Goal: Understand process/instructions

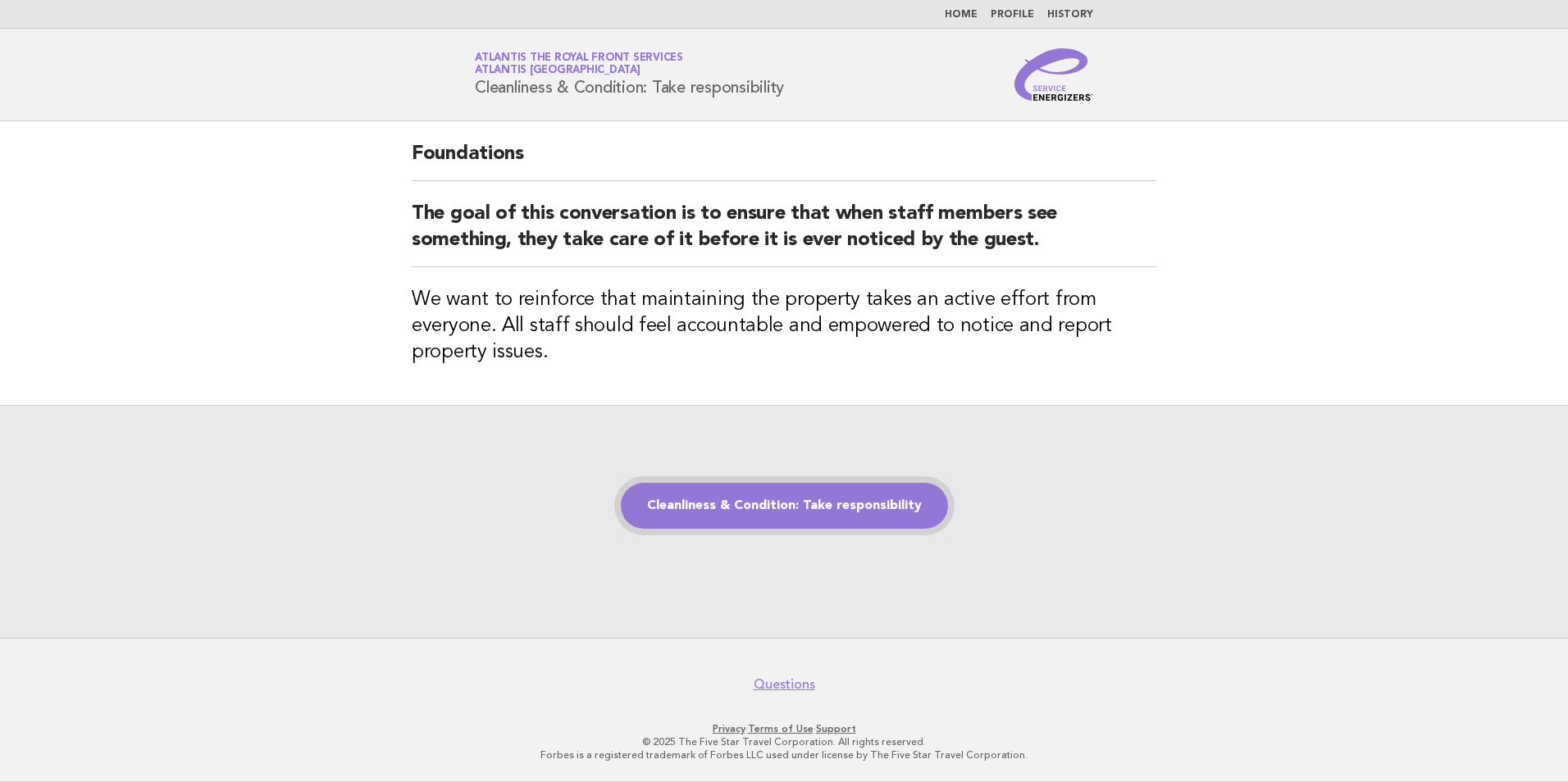
click at [855, 514] on link "Cleanliness & Condition: Take responsibility" at bounding box center [784, 506] width 327 height 46
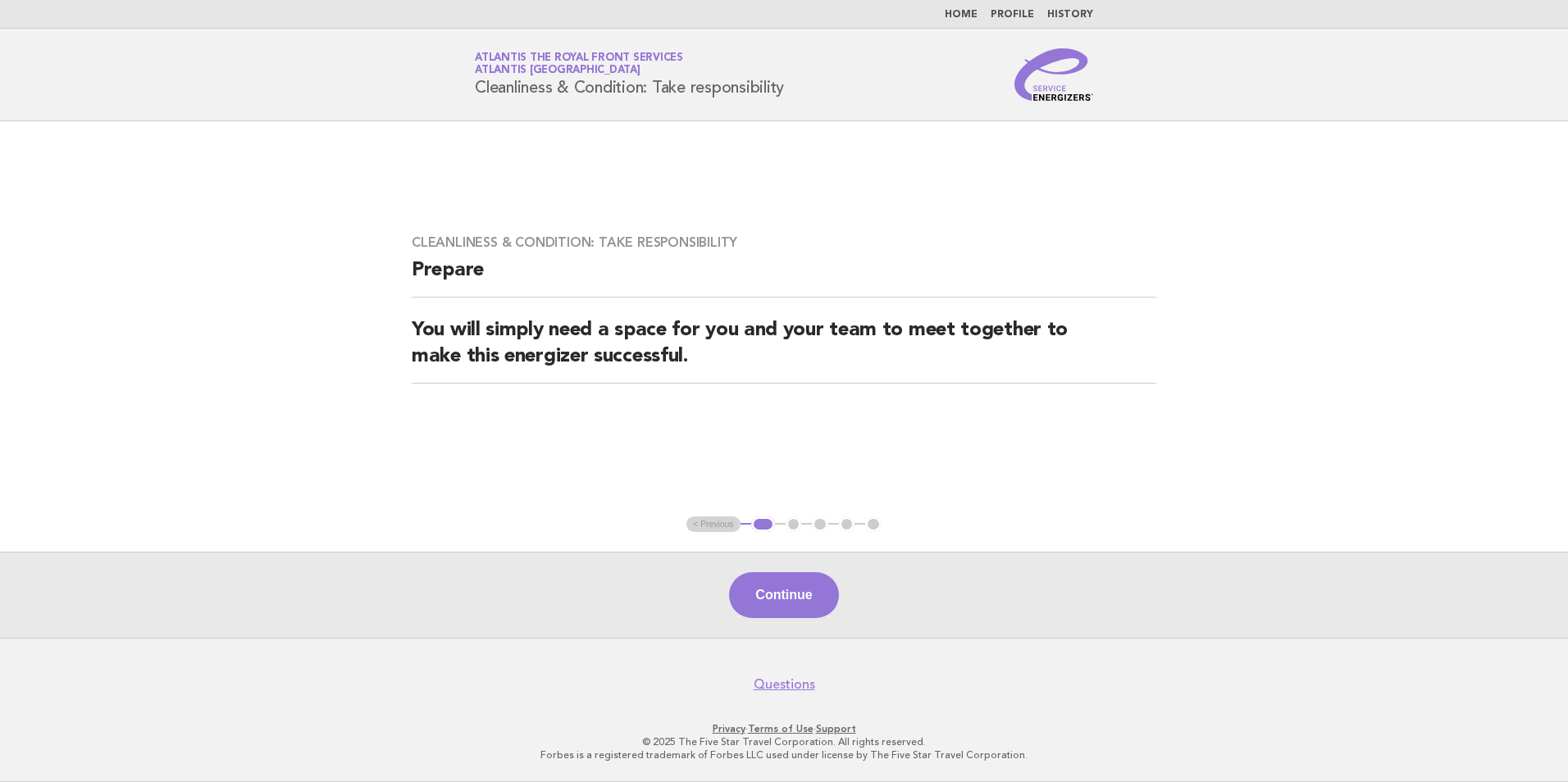
click at [1337, 348] on main "Cleanliness & Condition: Take responsibility Prepare You will simply need a spa…" at bounding box center [784, 379] width 1568 height 517
click at [811, 600] on button "Continue" at bounding box center [783, 595] width 109 height 46
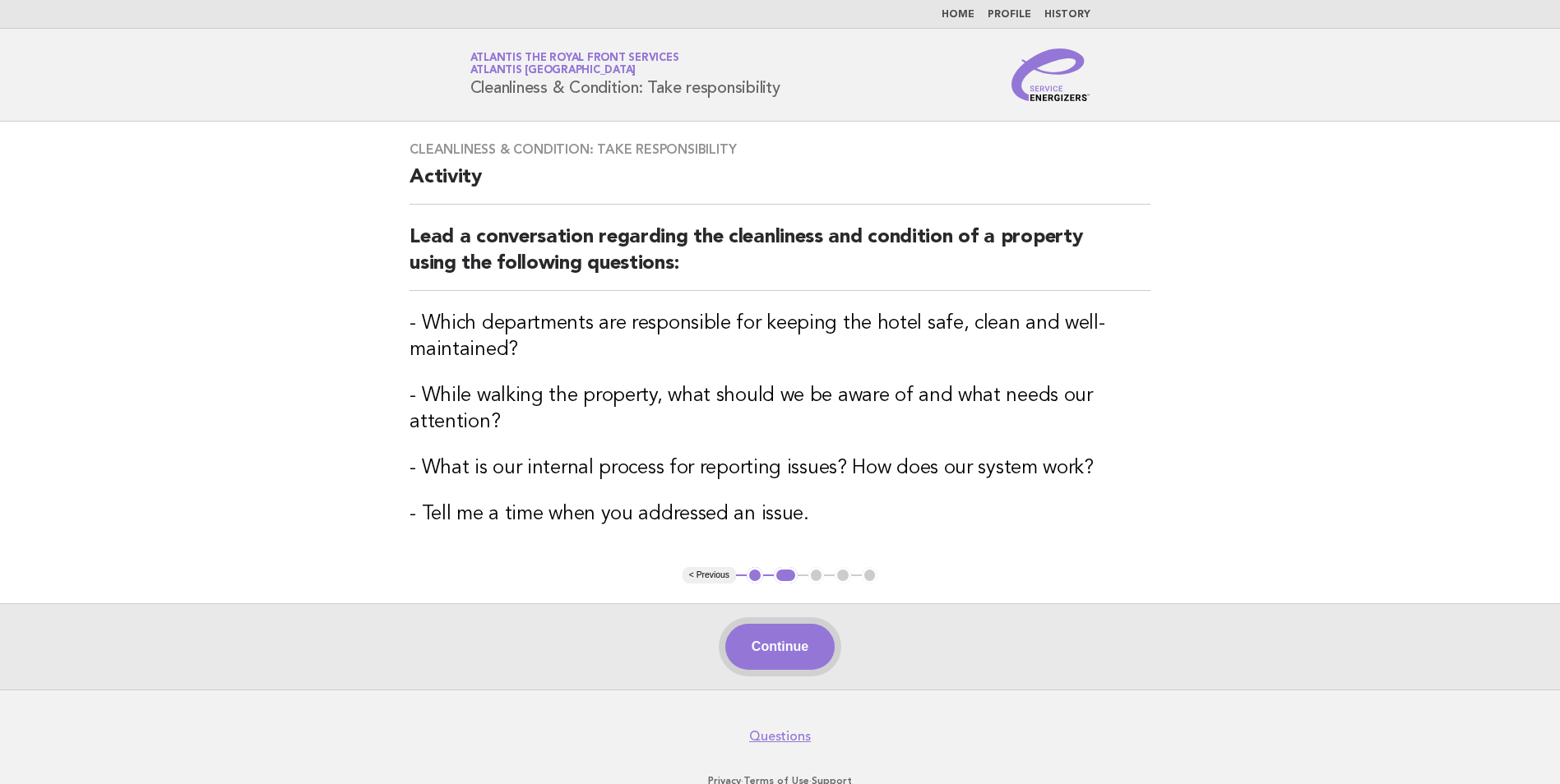
click at [780, 647] on button "Continue" at bounding box center [780, 647] width 109 height 46
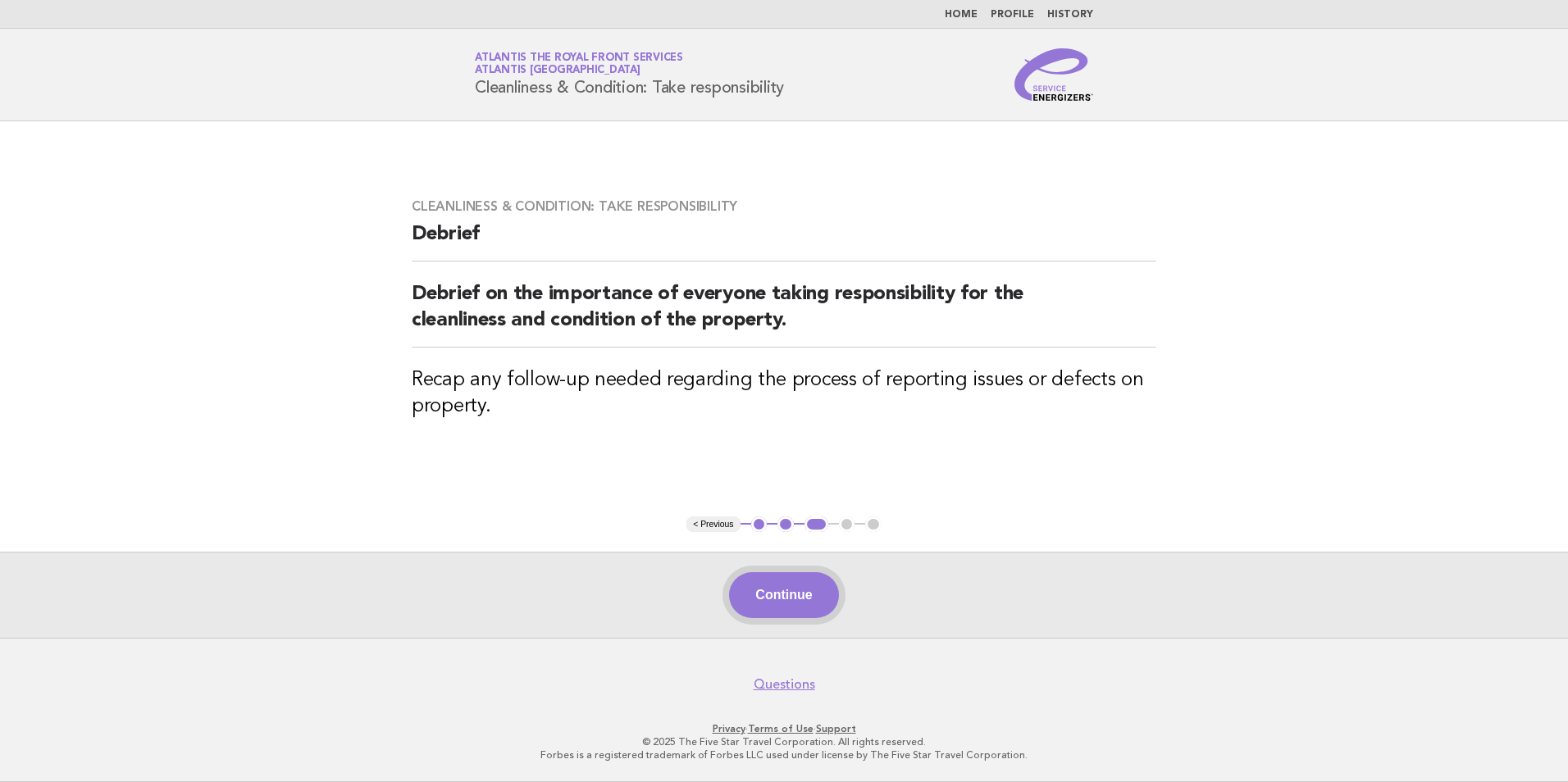
click at [809, 601] on button "Continue" at bounding box center [783, 595] width 109 height 46
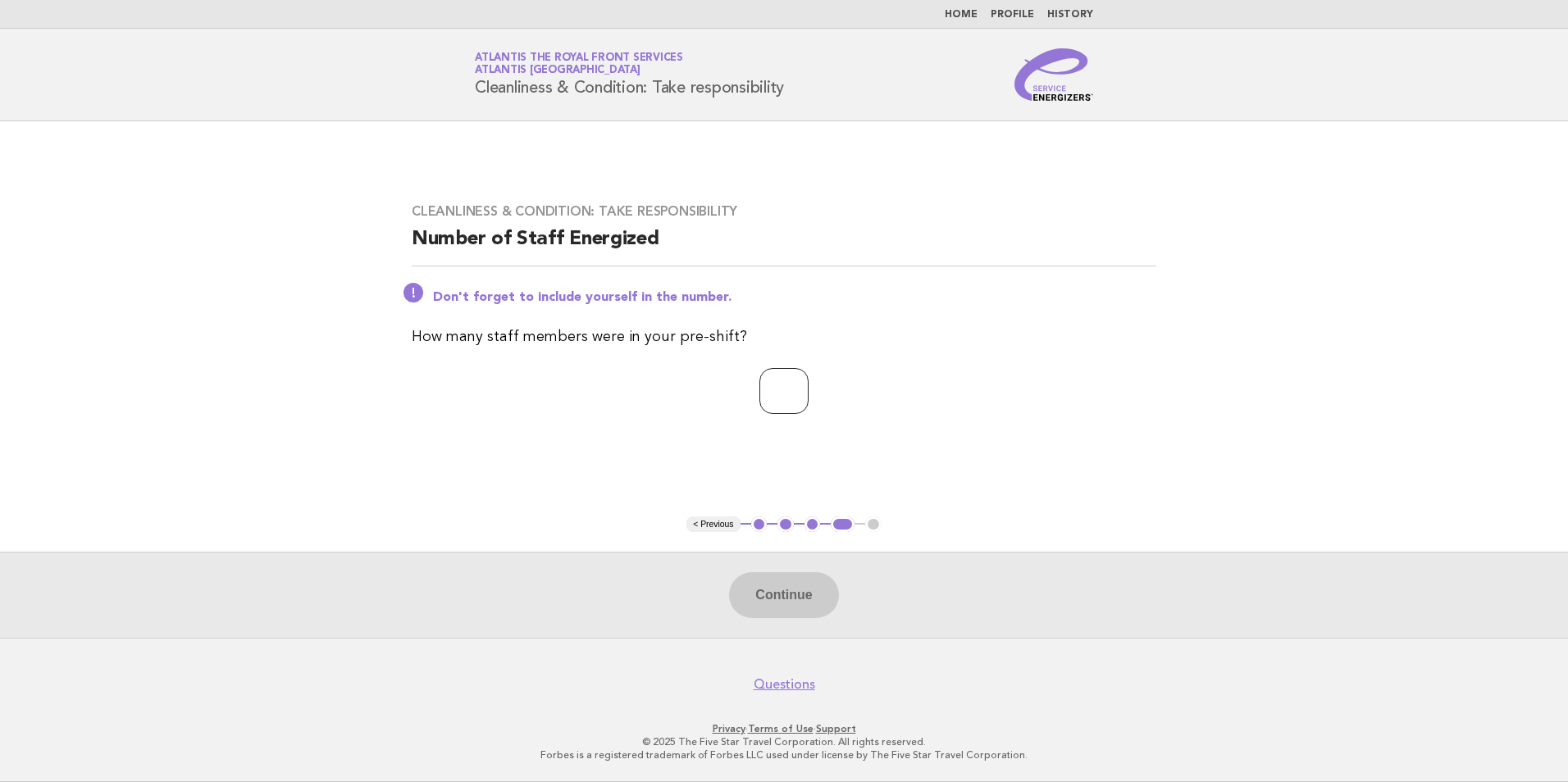
click at [776, 397] on input "number" at bounding box center [783, 391] width 49 height 46
type input "*"
click at [816, 599] on button "Continue" at bounding box center [783, 595] width 109 height 46
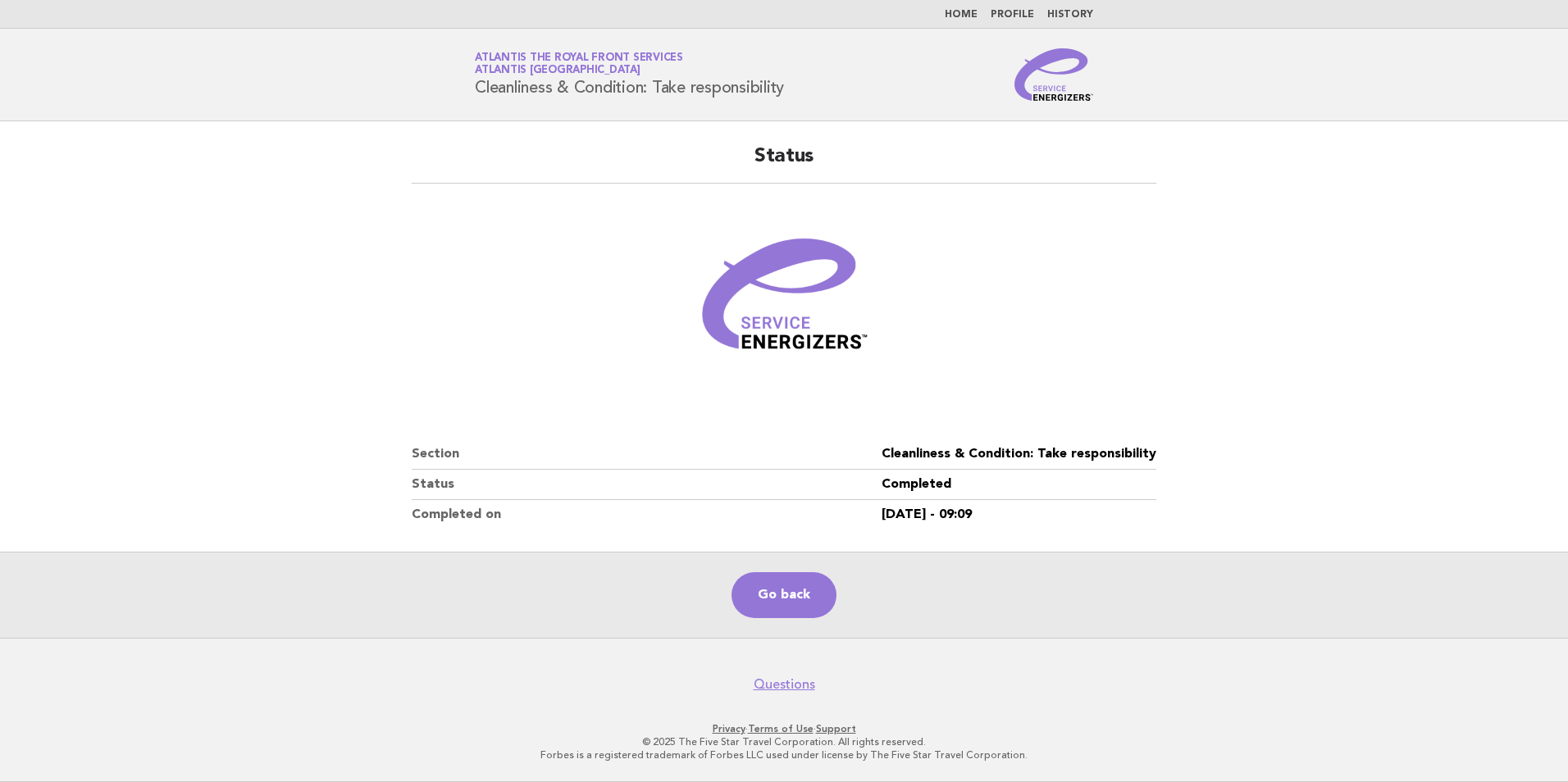
click at [1290, 325] on main "Status Section Cleanliness & Condition: Take responsibility Status Completed Co…" at bounding box center [784, 379] width 1568 height 517
